Goal: Task Accomplishment & Management: Use online tool/utility

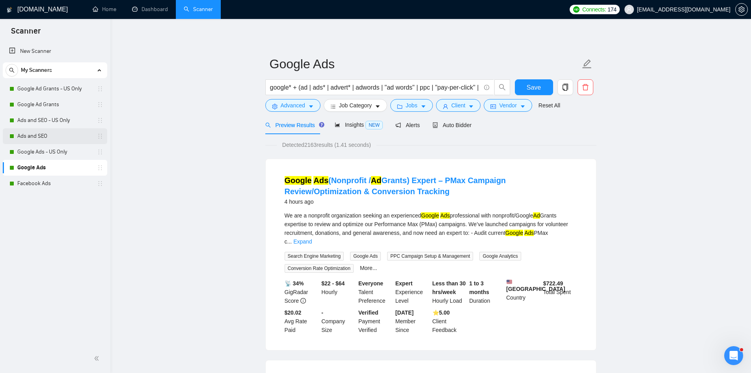
click at [23, 131] on link "Ads and SEO" at bounding box center [54, 136] width 75 height 16
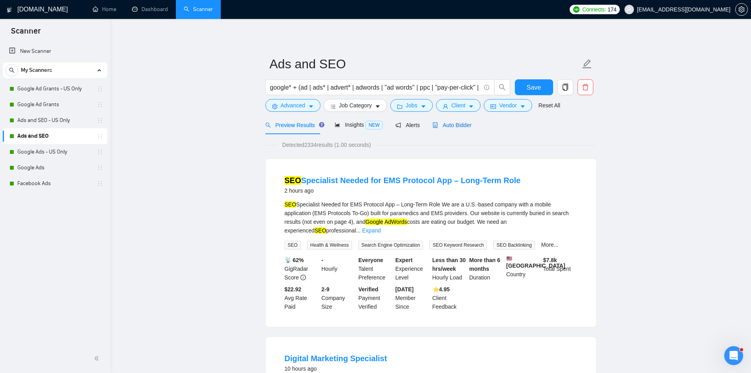
click at [450, 124] on span "Auto Bidder" at bounding box center [452, 125] width 39 height 6
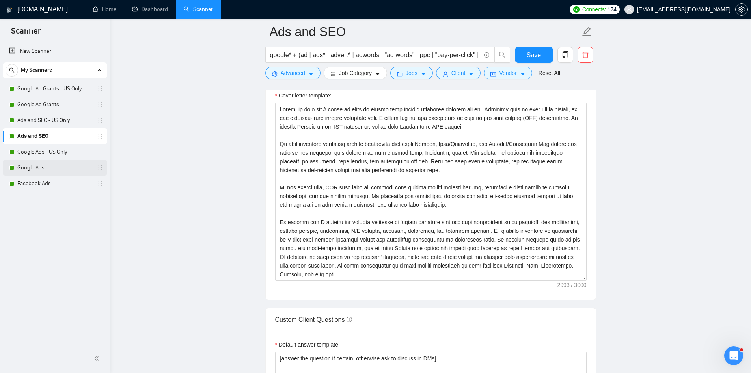
click at [50, 168] on link "Google Ads" at bounding box center [54, 168] width 75 height 16
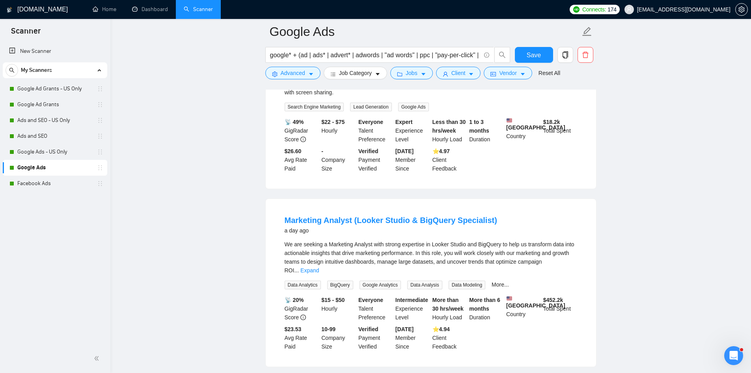
click at [425, 200] on div "Marketing Analyst (Looker Studio & BigQuery Specialist) a day ago We are seekin…" at bounding box center [431, 283] width 330 height 168
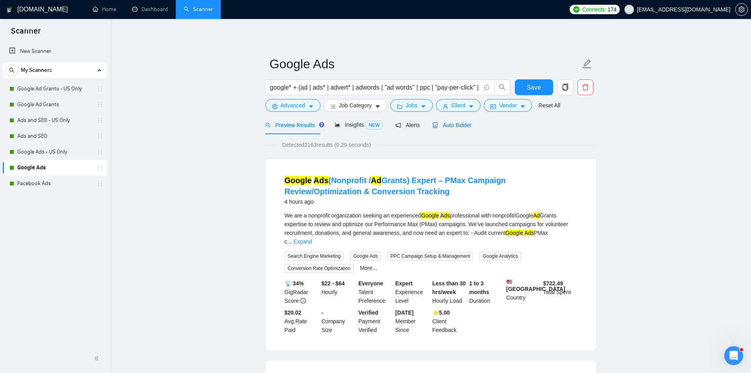
click at [442, 122] on span "Auto Bidder" at bounding box center [452, 125] width 39 height 6
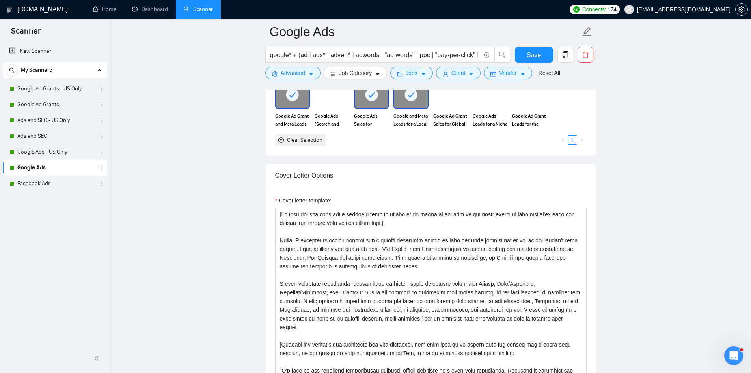
scroll to position [784, 0]
click at [415, 220] on textarea "Cover letter template:" at bounding box center [430, 296] width 311 height 177
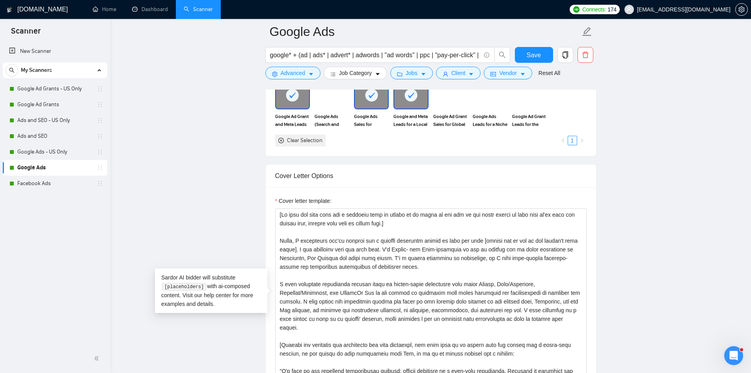
click at [199, 226] on main "Google Ads google* + (ad | ads* | advert* | adwords | "ad words" | ppc | "pay-p…" at bounding box center [430, 365] width 615 height 2236
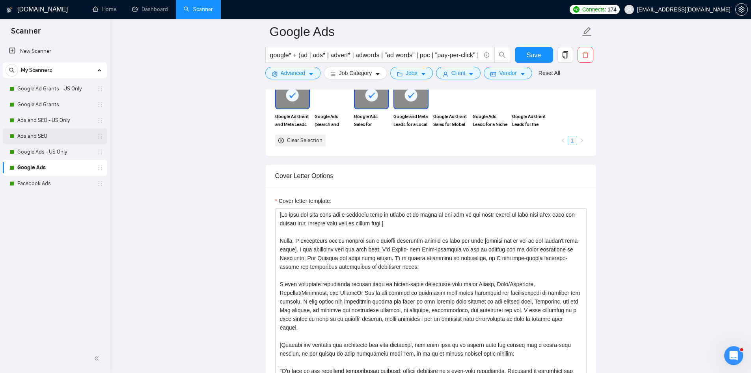
click at [31, 133] on link "Ads and SEO" at bounding box center [54, 136] width 75 height 16
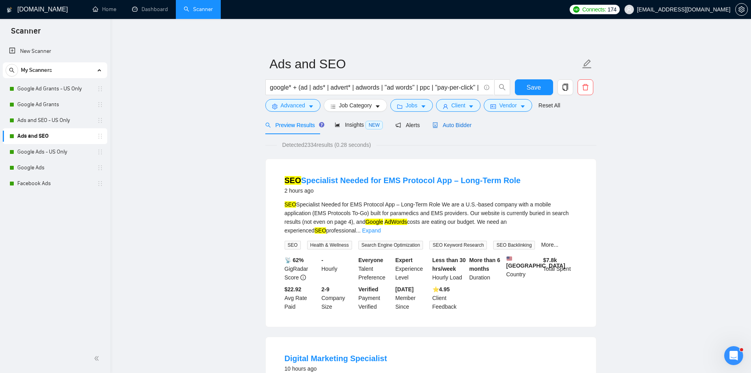
click at [459, 125] on span "Auto Bidder" at bounding box center [452, 125] width 39 height 6
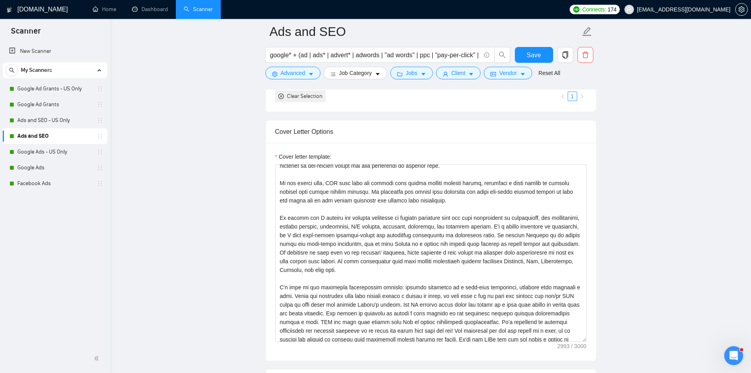
scroll to position [130, 0]
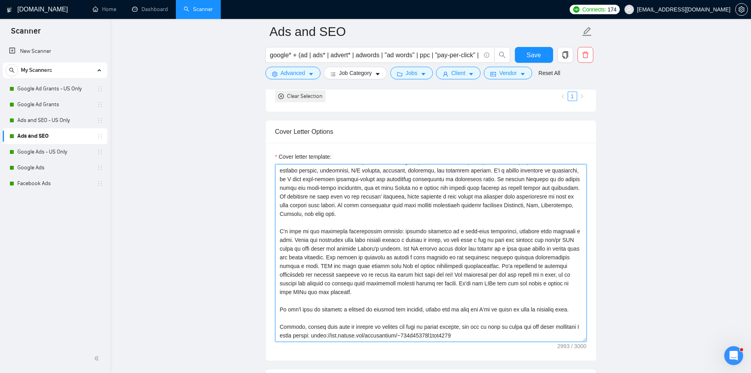
click at [490, 223] on textarea "Cover letter template:" at bounding box center [430, 252] width 311 height 177
click at [553, 266] on textarea "Cover letter template:" at bounding box center [430, 252] width 311 height 177
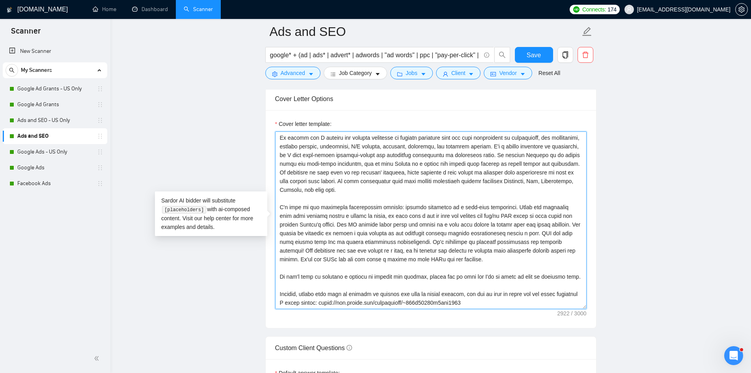
scroll to position [0, 0]
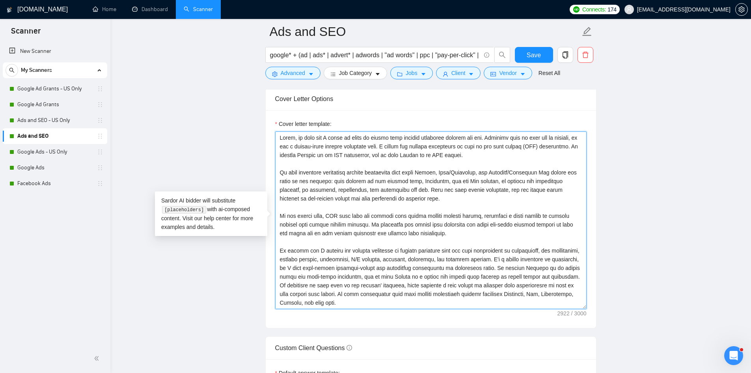
click at [281, 141] on textarea "Cover letter template:" at bounding box center [430, 219] width 311 height 177
paste textarea
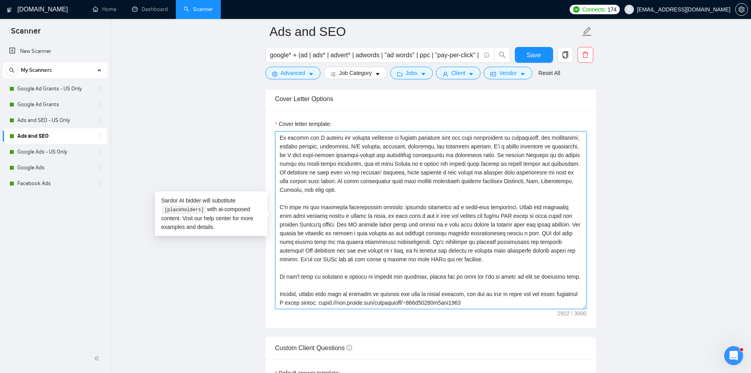
click at [408, 235] on textarea "Cover letter template:" at bounding box center [430, 219] width 311 height 177
click at [556, 238] on textarea "Cover letter template:" at bounding box center [430, 219] width 311 height 177
click at [426, 261] on textarea "Cover letter template:" at bounding box center [430, 219] width 311 height 177
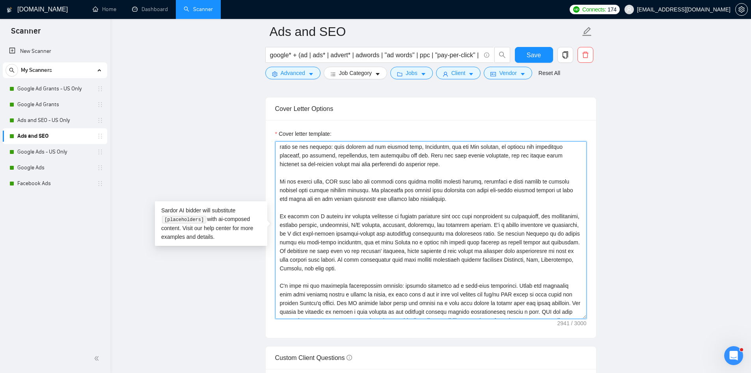
scroll to position [45, 0]
drag, startPoint x: 364, startPoint y: 191, endPoint x: 442, endPoint y: 201, distance: 79.5
click at [442, 201] on textarea "Cover letter template:" at bounding box center [430, 229] width 311 height 177
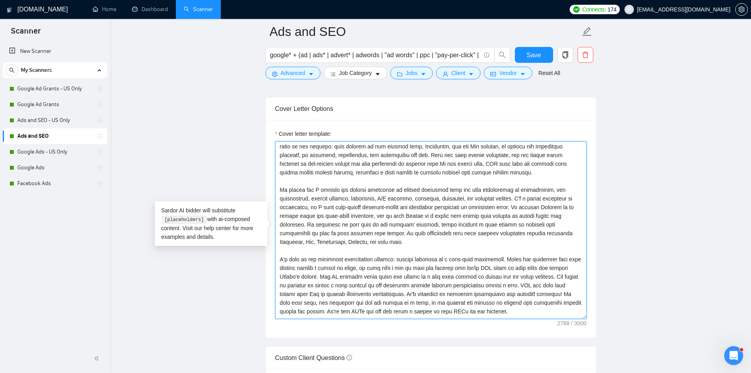
scroll to position [36, 0]
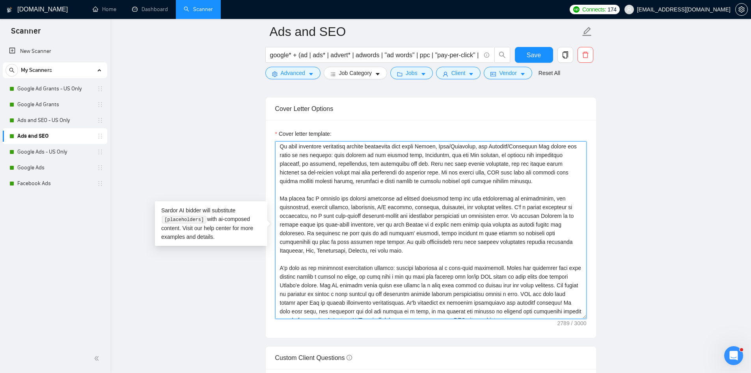
click at [414, 190] on textarea "Cover letter template:" at bounding box center [430, 229] width 311 height 177
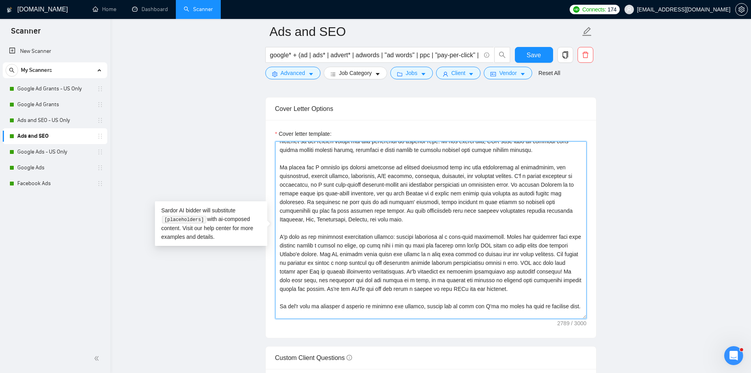
scroll to position [0, 0]
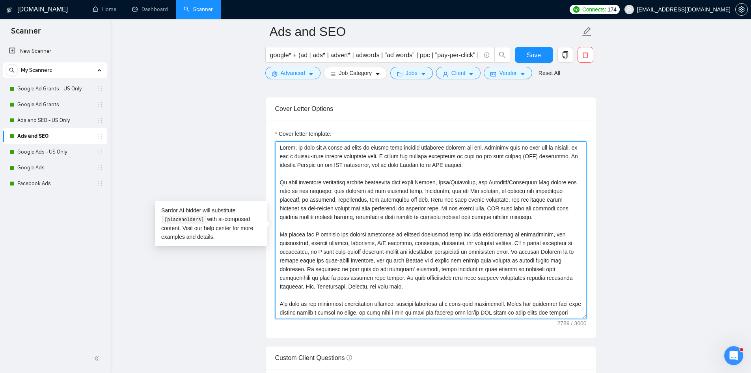
paste textarea "[If this job post asks for a specific word or phrase to be added to the top of …"
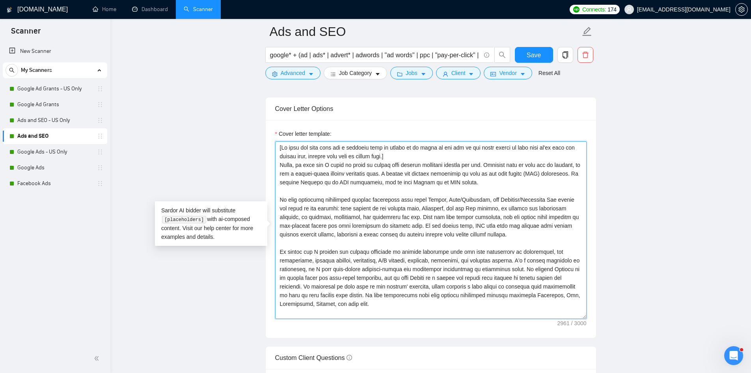
type textarea "[If this job post asks for a specific word or phrase to be added to the top of …"
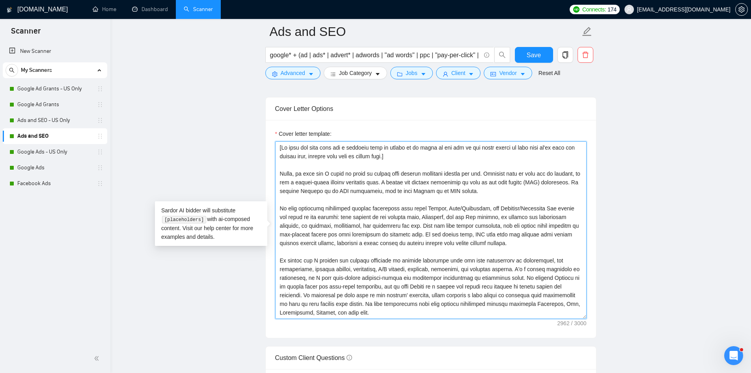
click at [414, 190] on textarea "Cover letter template:" at bounding box center [430, 229] width 311 height 177
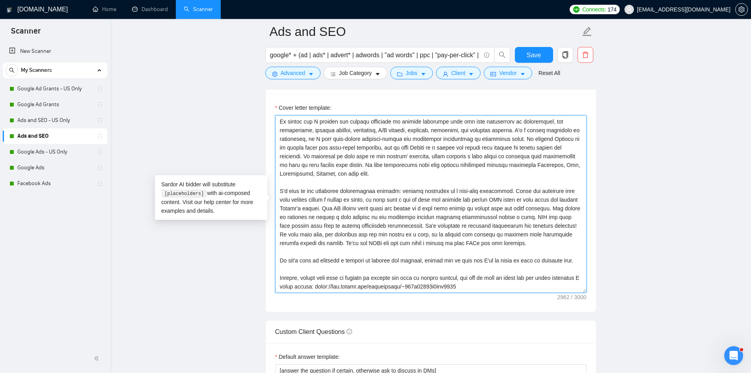
scroll to position [889, 0]
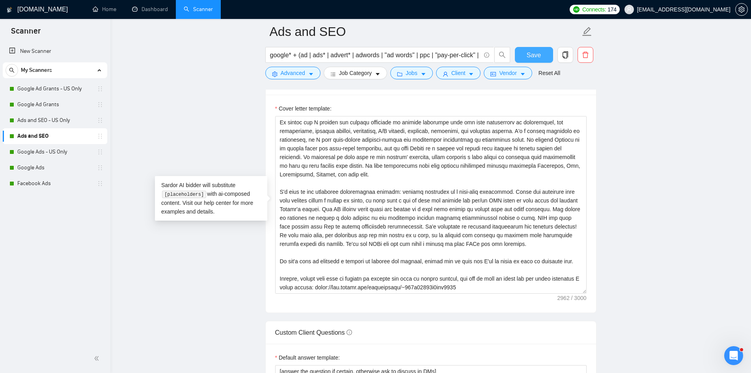
click at [534, 56] on span "Save" at bounding box center [534, 55] width 14 height 10
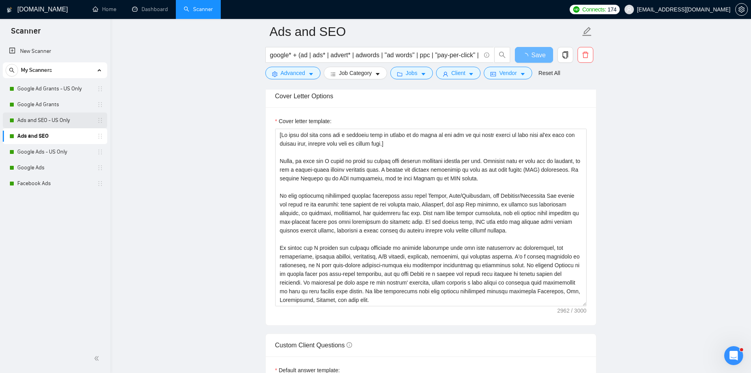
click at [46, 125] on link "Ads and SEO - US Only" at bounding box center [54, 120] width 75 height 16
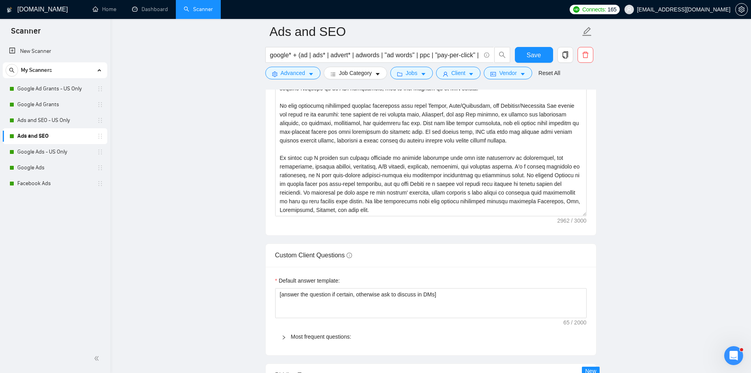
click at [237, 360] on main "Ads and SEO google* + (ad | ads* | advert* | adwords | "ad words" | ppc | "pay-…" at bounding box center [430, 228] width 615 height 2173
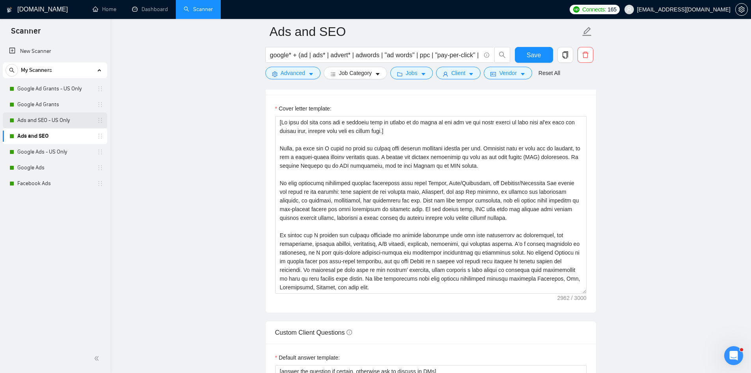
click at [55, 119] on link "Ads and SEO - US Only" at bounding box center [54, 120] width 75 height 16
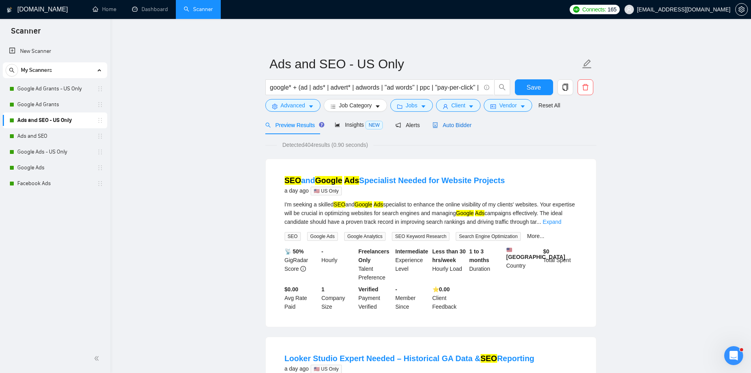
click at [451, 125] on span "Auto Bidder" at bounding box center [452, 125] width 39 height 6
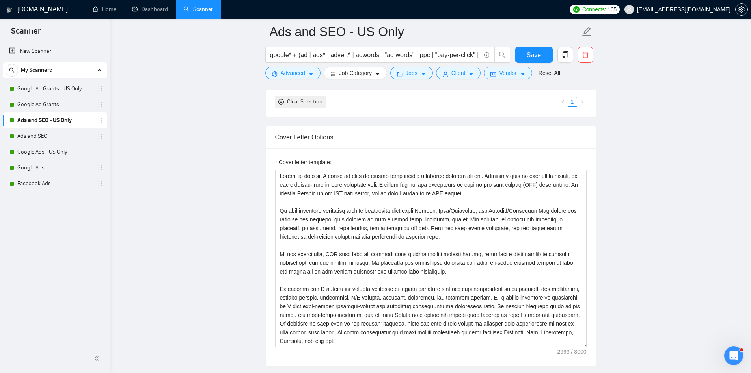
scroll to position [897, 0]
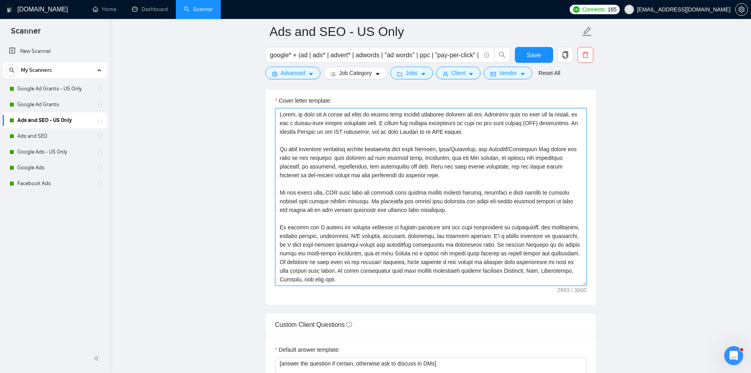
click at [370, 197] on textarea "Cover letter template:" at bounding box center [430, 196] width 311 height 177
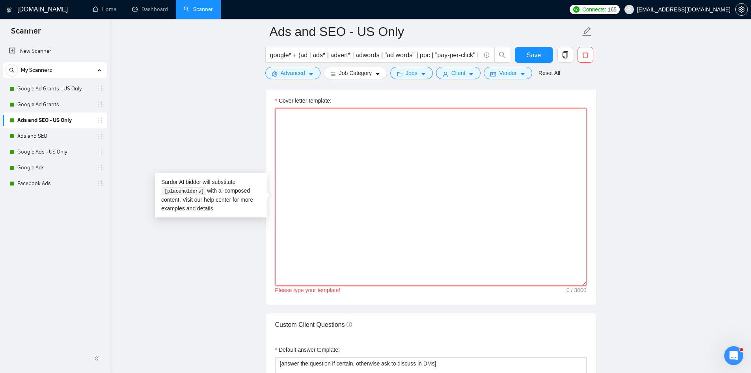
paste textarea "[If this job post asks for a specific word or phrase to be added to the top of …"
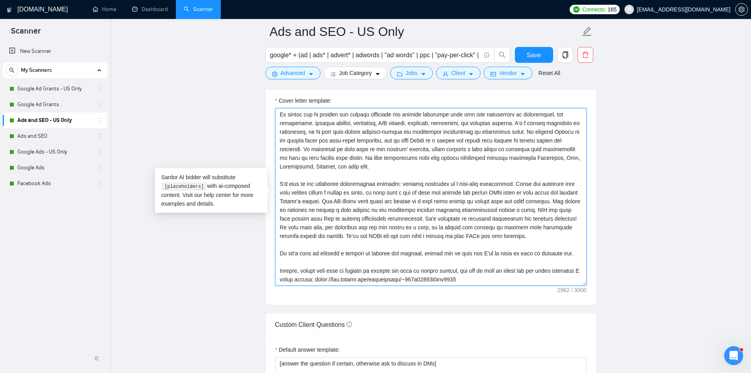
scroll to position [0, 0]
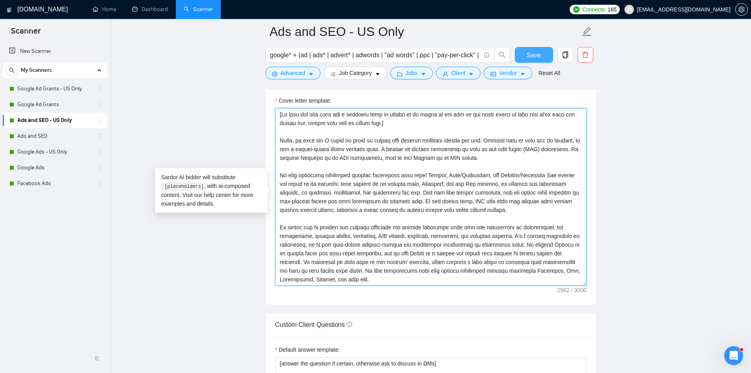
type textarea "[If this job post asks for a specific word or phrase to be added to the top of …"
click at [539, 60] on span "Save" at bounding box center [534, 55] width 14 height 10
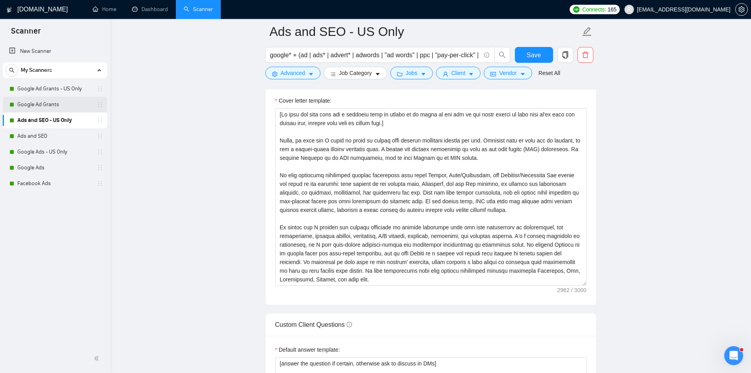
click at [41, 105] on link "Google Ad Grants" at bounding box center [54, 105] width 75 height 16
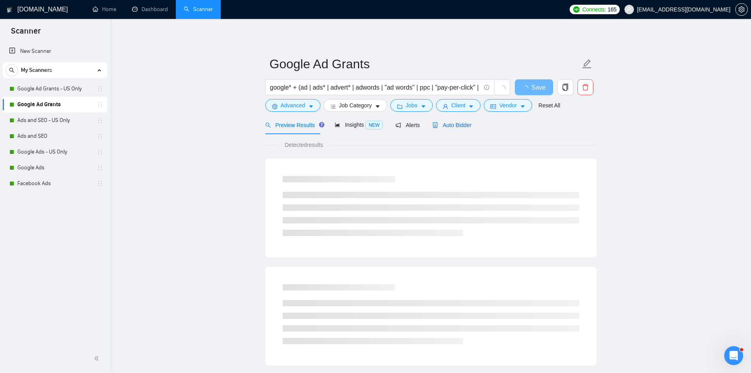
click at [453, 122] on span "Auto Bidder" at bounding box center [452, 125] width 39 height 6
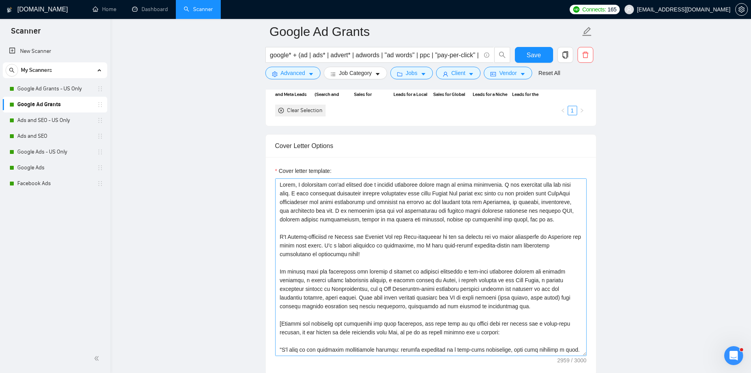
scroll to position [818, 0]
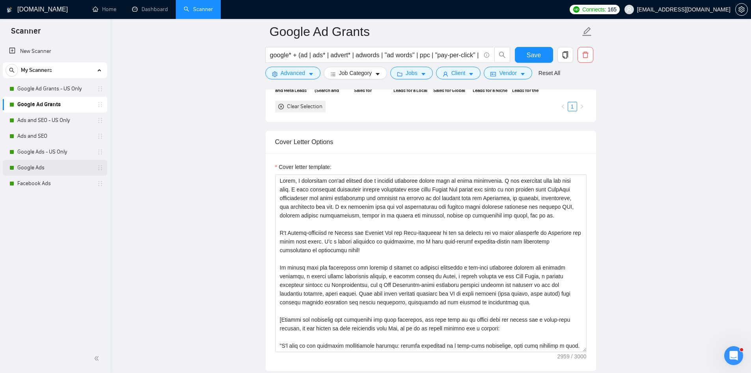
click at [29, 168] on link "Google Ads" at bounding box center [54, 168] width 75 height 16
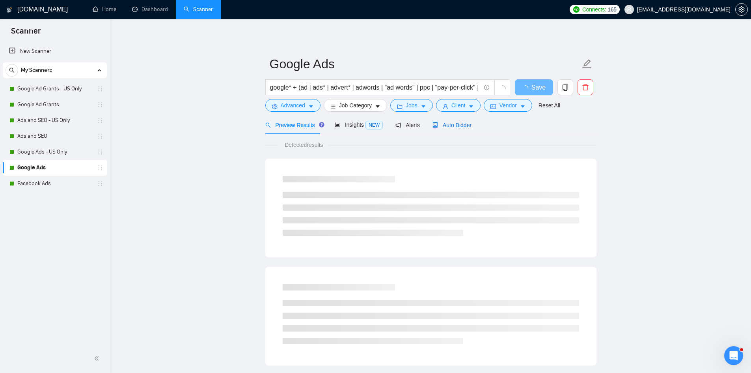
click at [456, 126] on span "Auto Bidder" at bounding box center [452, 125] width 39 height 6
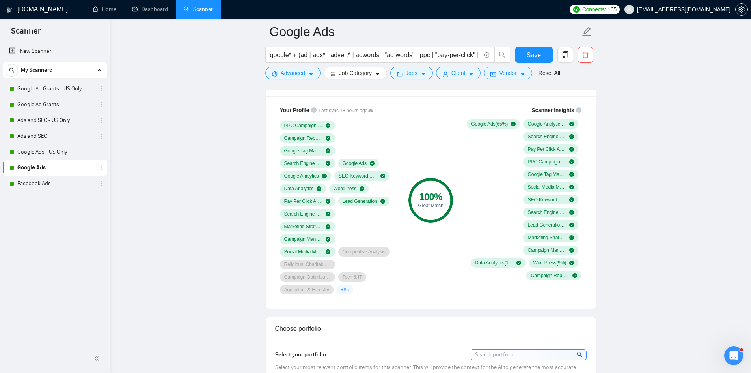
scroll to position [761, 0]
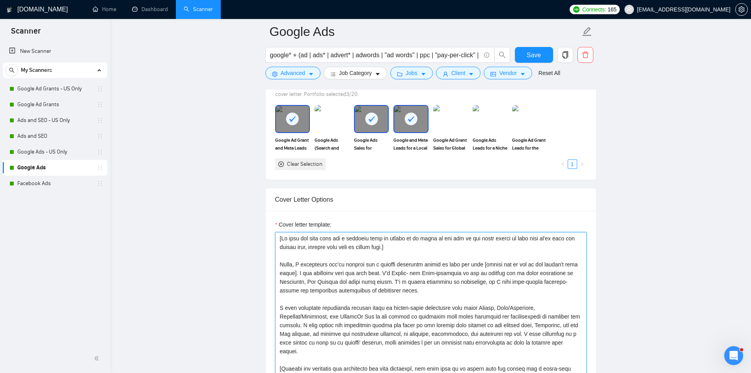
click at [355, 238] on textarea "Cover letter template:" at bounding box center [430, 320] width 311 height 177
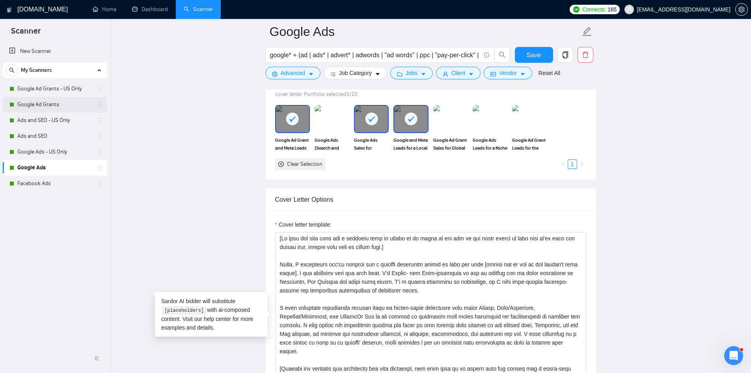
click at [46, 106] on link "Google Ad Grants" at bounding box center [54, 105] width 75 height 16
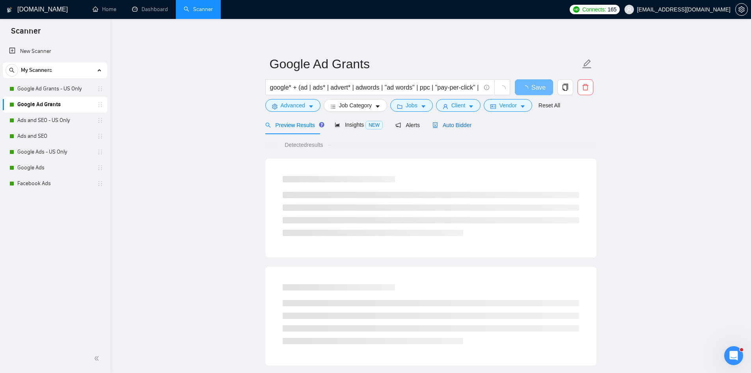
click at [440, 123] on span "Auto Bidder" at bounding box center [452, 125] width 39 height 6
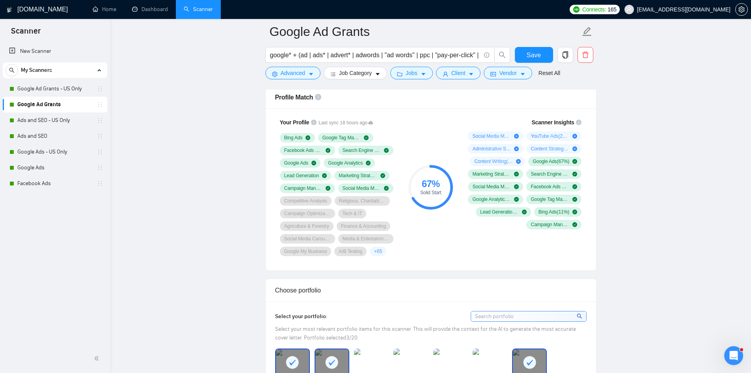
scroll to position [703, 0]
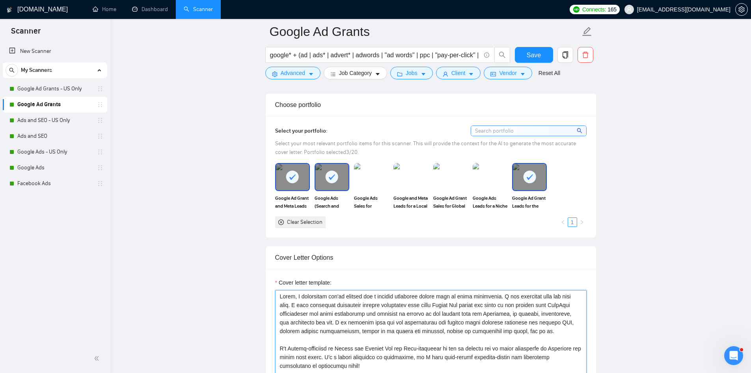
click at [281, 297] on textarea "Cover letter template:" at bounding box center [430, 378] width 311 height 177
paste textarea
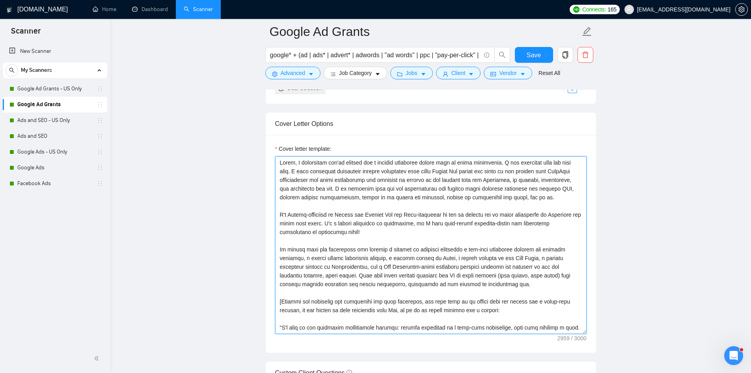
scroll to position [835, 0]
click at [280, 162] on textarea "Cover letter template:" at bounding box center [430, 245] width 311 height 177
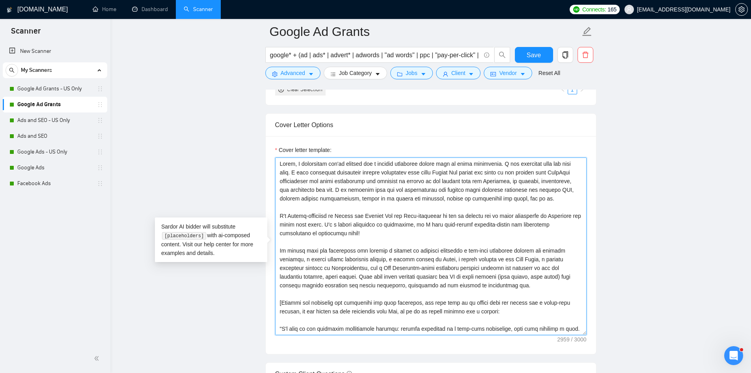
click at [304, 170] on textarea "Cover letter template:" at bounding box center [430, 245] width 311 height 177
click at [338, 216] on textarea "Cover letter template:" at bounding box center [430, 245] width 311 height 177
click at [364, 243] on textarea "Cover letter template:" at bounding box center [430, 245] width 311 height 177
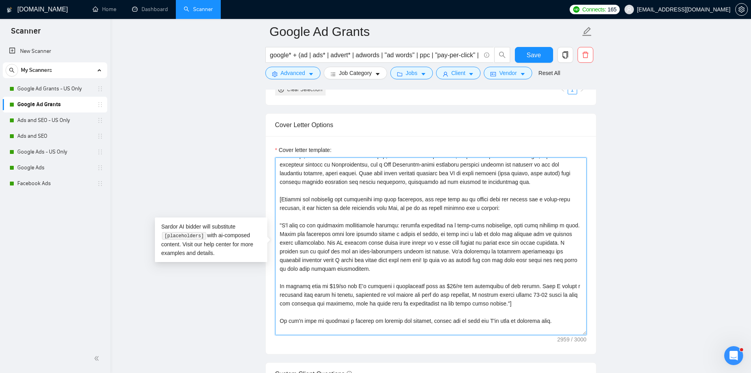
scroll to position [100, 0]
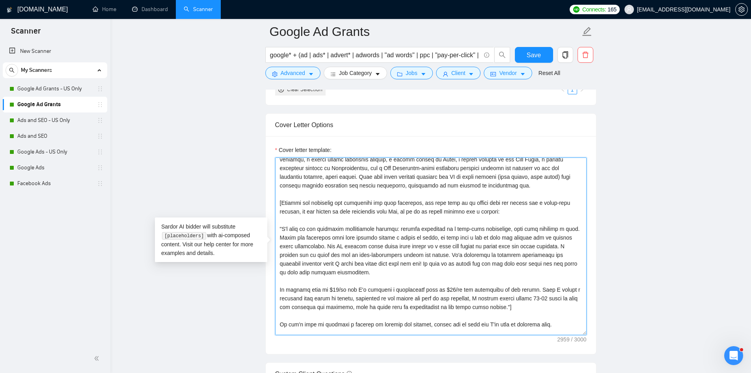
click at [300, 195] on textarea "Cover letter template:" at bounding box center [430, 245] width 311 height 177
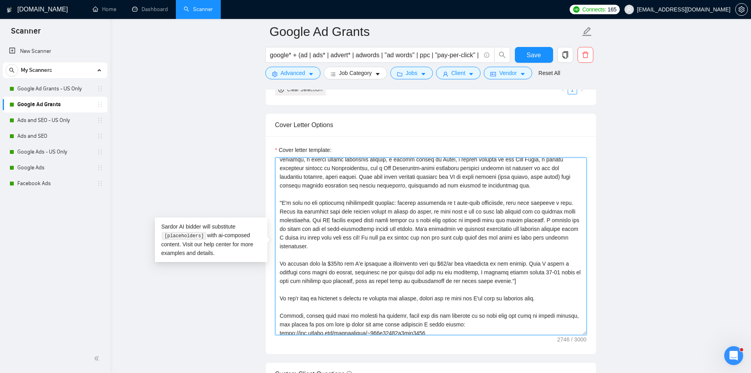
click at [307, 257] on textarea "Cover letter template:" at bounding box center [430, 245] width 311 height 177
click at [527, 283] on textarea "Cover letter template:" at bounding box center [430, 245] width 311 height 177
click at [505, 299] on textarea "Cover letter template:" at bounding box center [430, 245] width 311 height 177
click at [477, 294] on textarea "Cover letter template:" at bounding box center [430, 245] width 311 height 177
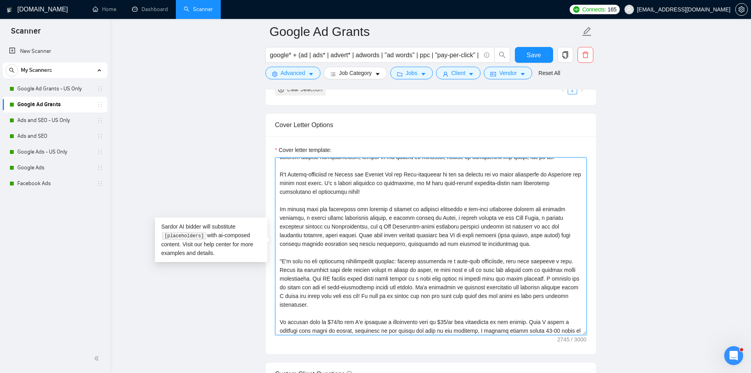
scroll to position [41, 0]
click at [282, 263] on textarea "Cover letter template:" at bounding box center [430, 245] width 311 height 177
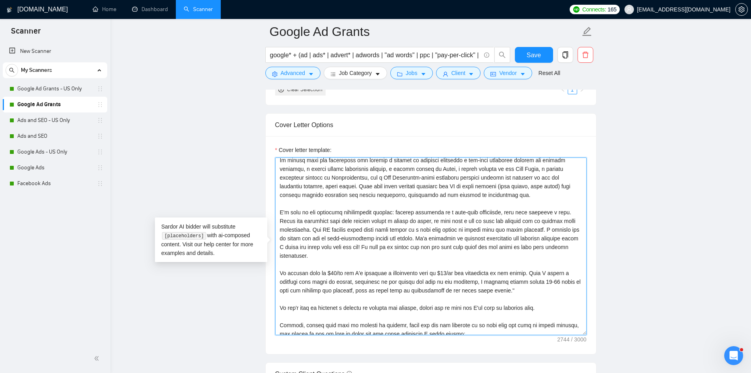
scroll to position [113, 0]
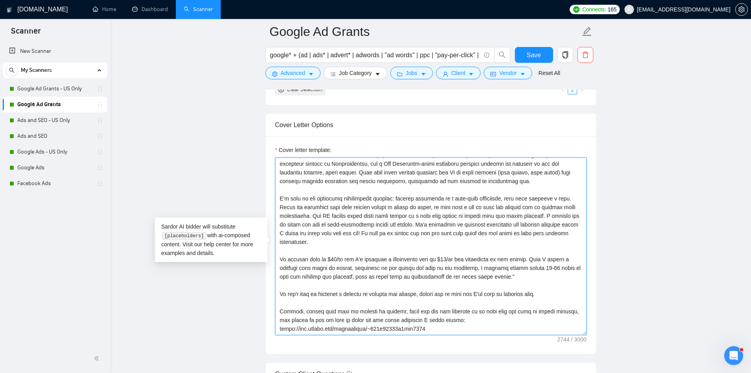
click at [522, 269] on textarea "Cover letter template:" at bounding box center [430, 245] width 311 height 177
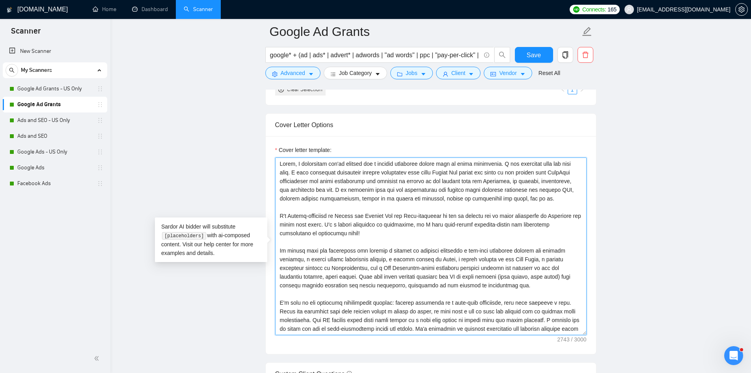
click at [283, 163] on textarea "Cover letter template:" at bounding box center [430, 245] width 311 height 177
paste textarea "[If this job post asks for a specific word or phrase to be added to the top of …"
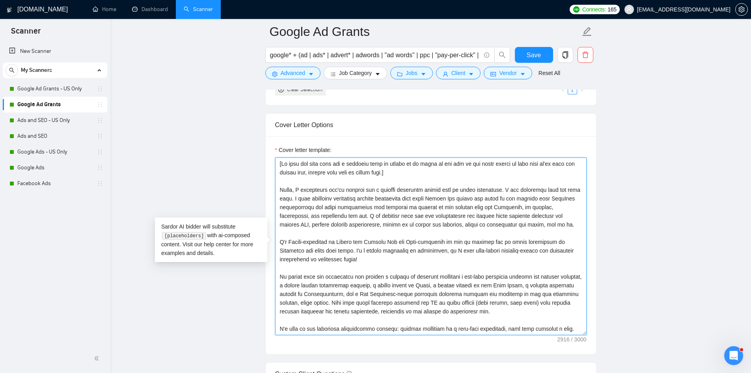
click at [319, 215] on textarea "Cover letter template:" at bounding box center [430, 245] width 311 height 177
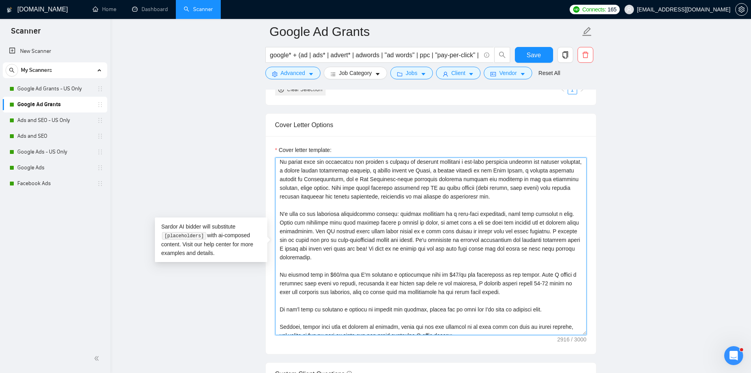
scroll to position [114, 0]
click at [376, 250] on textarea "Cover letter template:" at bounding box center [430, 245] width 311 height 177
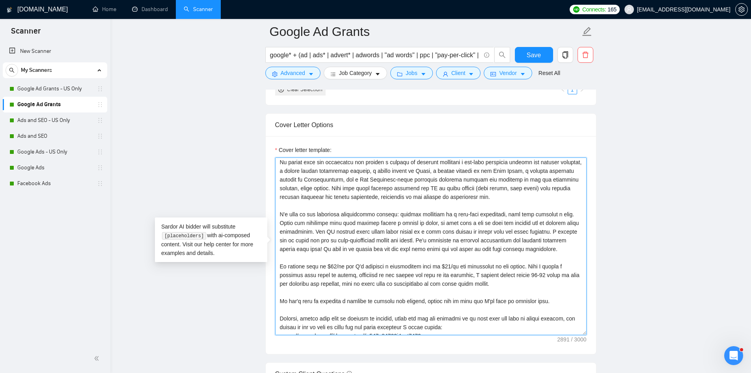
click at [497, 266] on textarea "Cover letter template:" at bounding box center [430, 245] width 311 height 177
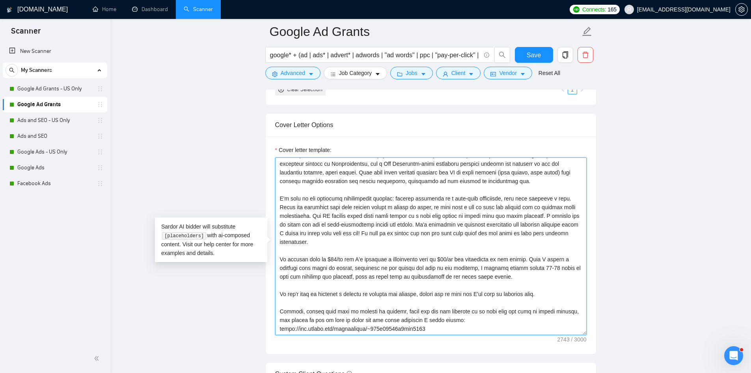
scroll to position [104, 0]
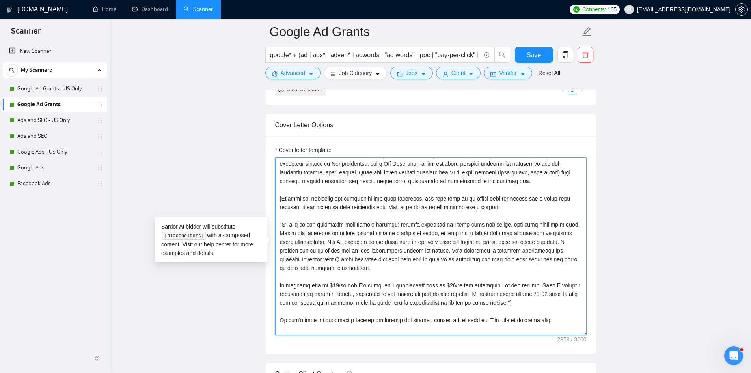
click at [497, 266] on textarea "Cover letter template:" at bounding box center [430, 245] width 311 height 177
click at [379, 257] on textarea "Cover letter template:" at bounding box center [430, 245] width 311 height 177
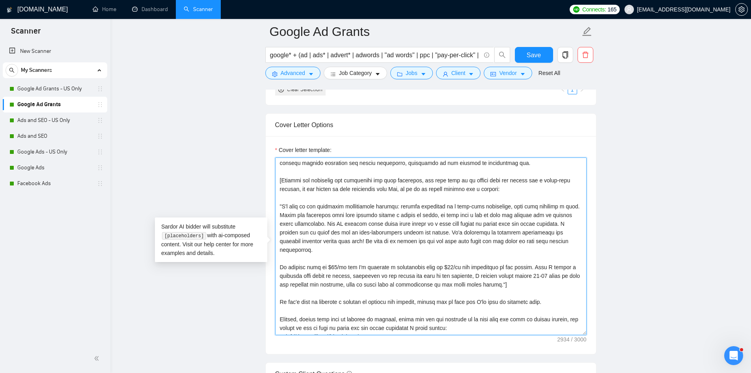
scroll to position [130, 0]
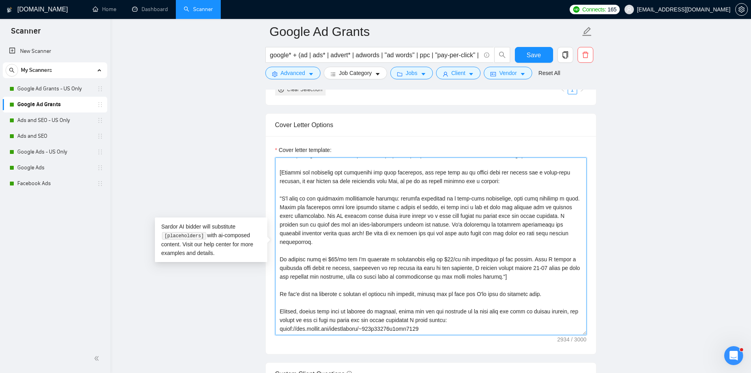
click at [389, 300] on textarea "Cover letter template:" at bounding box center [430, 245] width 311 height 177
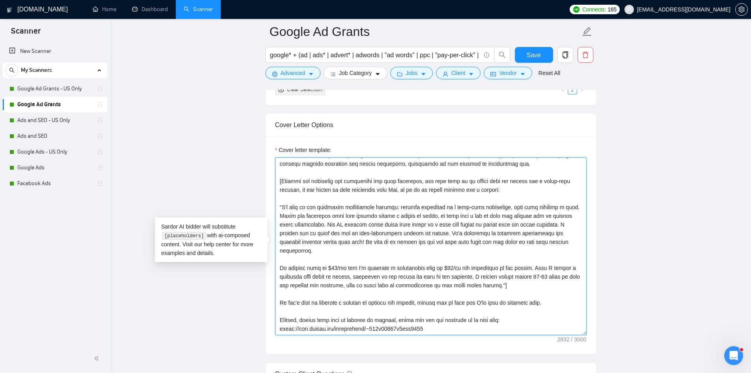
scroll to position [2, 0]
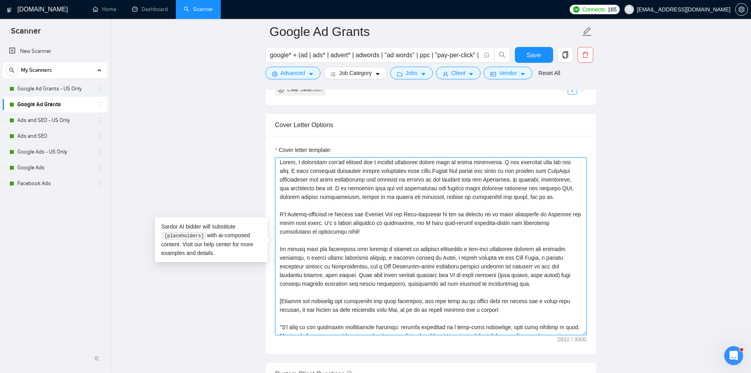
paste textarea
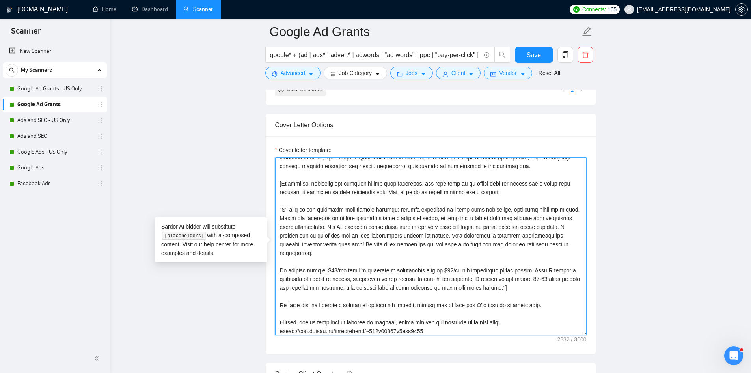
scroll to position [0, 0]
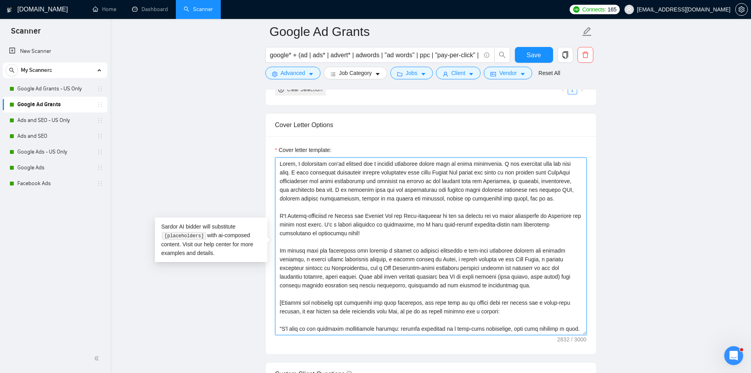
click at [380, 199] on textarea "Cover letter template:" at bounding box center [430, 245] width 311 height 177
click at [435, 181] on textarea "Cover letter template:" at bounding box center [430, 245] width 311 height 177
click at [553, 169] on textarea "Cover letter template:" at bounding box center [430, 245] width 311 height 177
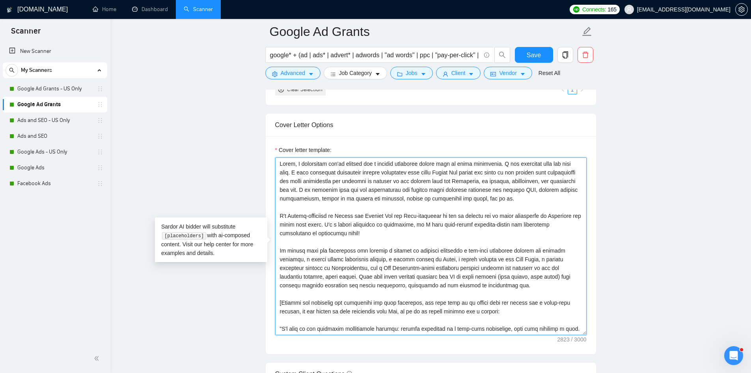
paste textarea "[If this job post asks for a specific word or phrase to be added to the top of …"
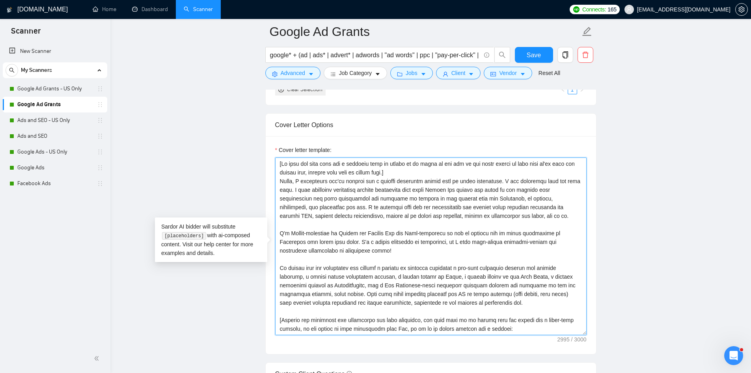
type textarea "[If this job post asks for a specific word or phrase to be added to the top of …"
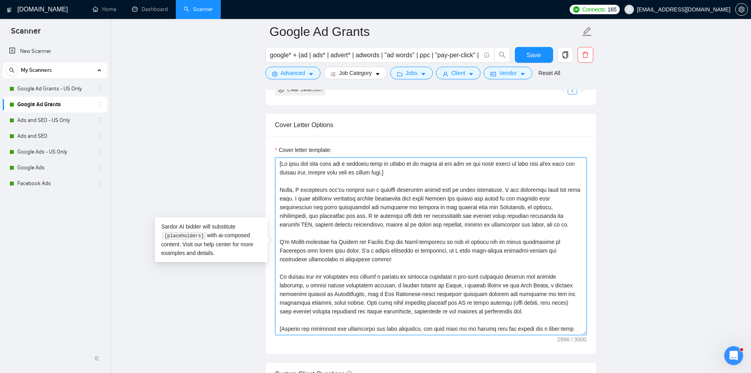
click at [448, 213] on textarea "Cover letter template:" at bounding box center [430, 245] width 311 height 177
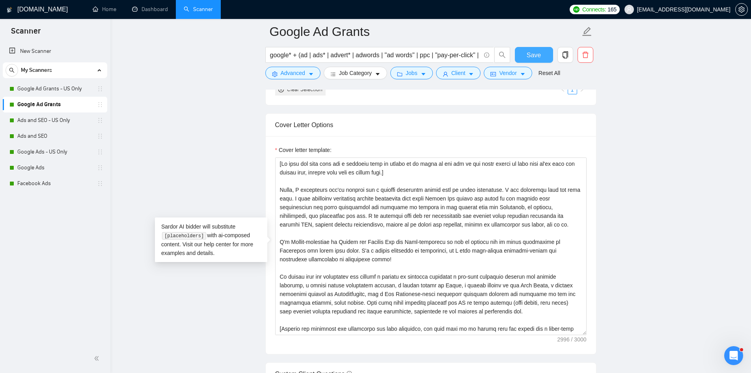
click at [541, 56] on button "Save" at bounding box center [534, 55] width 38 height 16
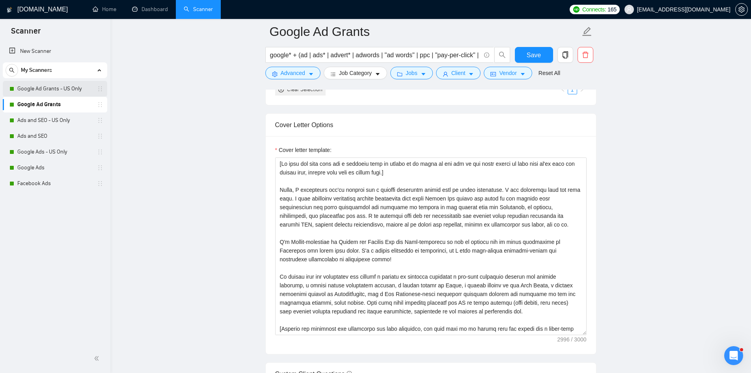
click at [58, 93] on link "Google Ad Grants - US Only" at bounding box center [54, 89] width 75 height 16
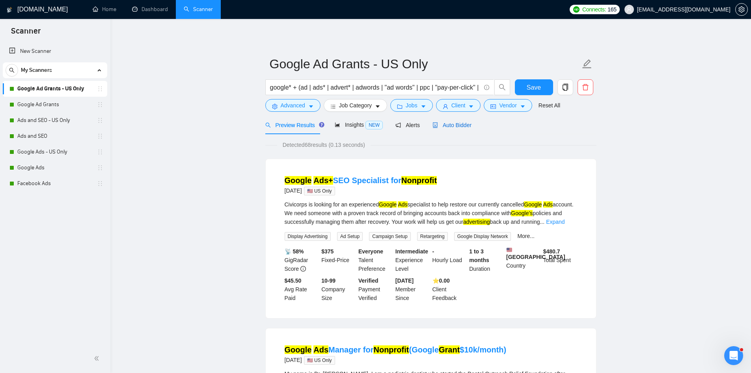
drag, startPoint x: 436, startPoint y: 129, endPoint x: 259, endPoint y: 200, distance: 190.6
click at [436, 129] on div "Auto Bidder" at bounding box center [452, 125] width 39 height 9
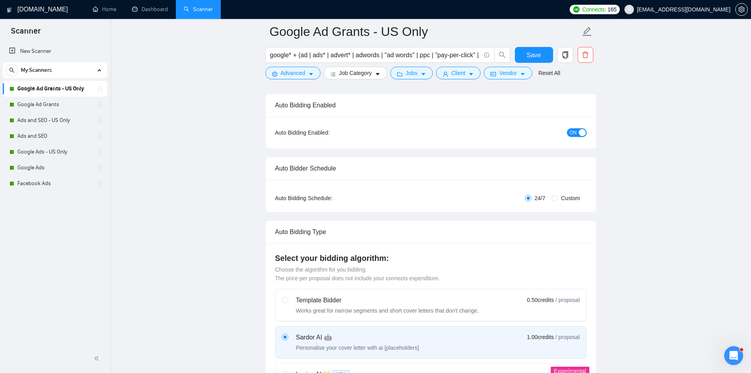
scroll to position [708, 0]
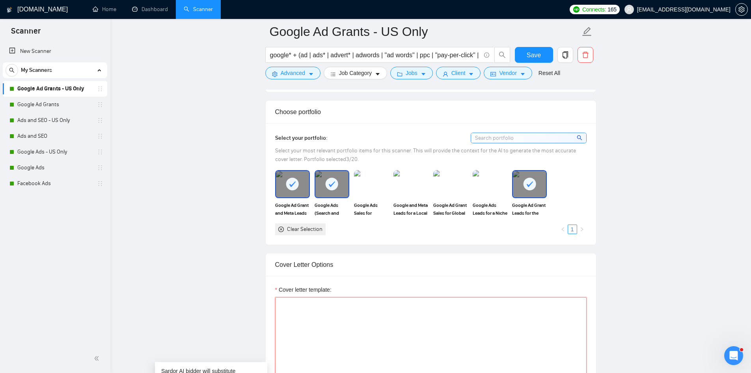
paste textarea "[If this job post asks for a specific word or phrase to be added to the top of …"
type textarea "[If this job post asks for a specific word or phrase to be added to the top of …"
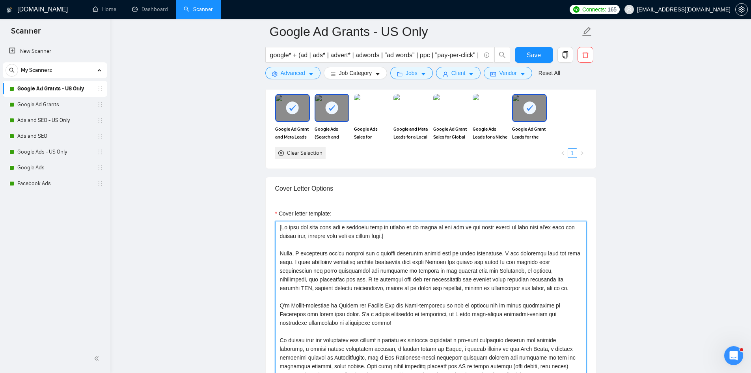
scroll to position [784, 0]
click at [536, 58] on span "Save" at bounding box center [534, 55] width 14 height 10
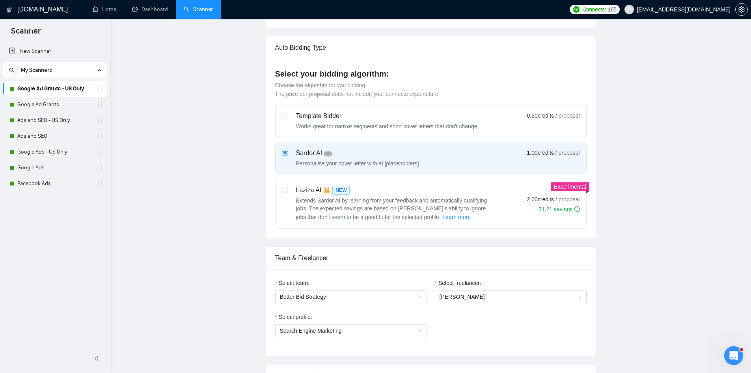
scroll to position [0, 0]
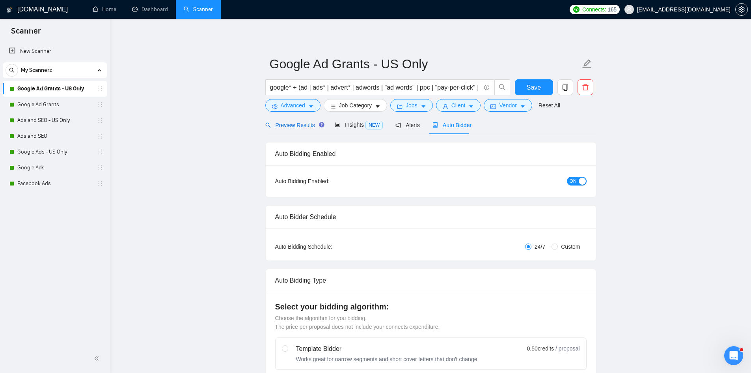
click at [291, 128] on span "Preview Results" at bounding box center [293, 125] width 57 height 6
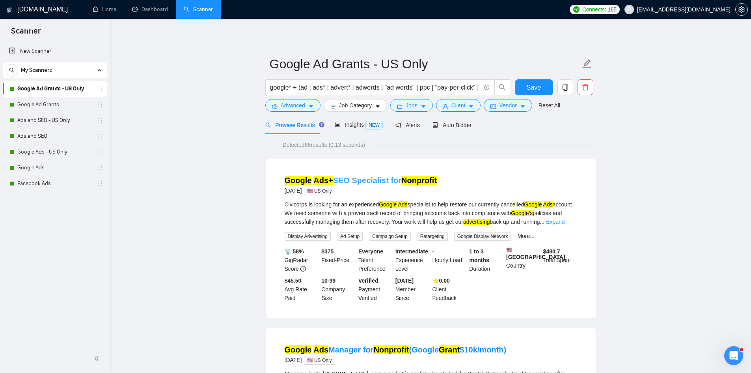
click at [358, 185] on link "Google Ads+ SEO Specialist for Nonprofit" at bounding box center [361, 180] width 153 height 9
